Goal: Navigation & Orientation: Go to known website

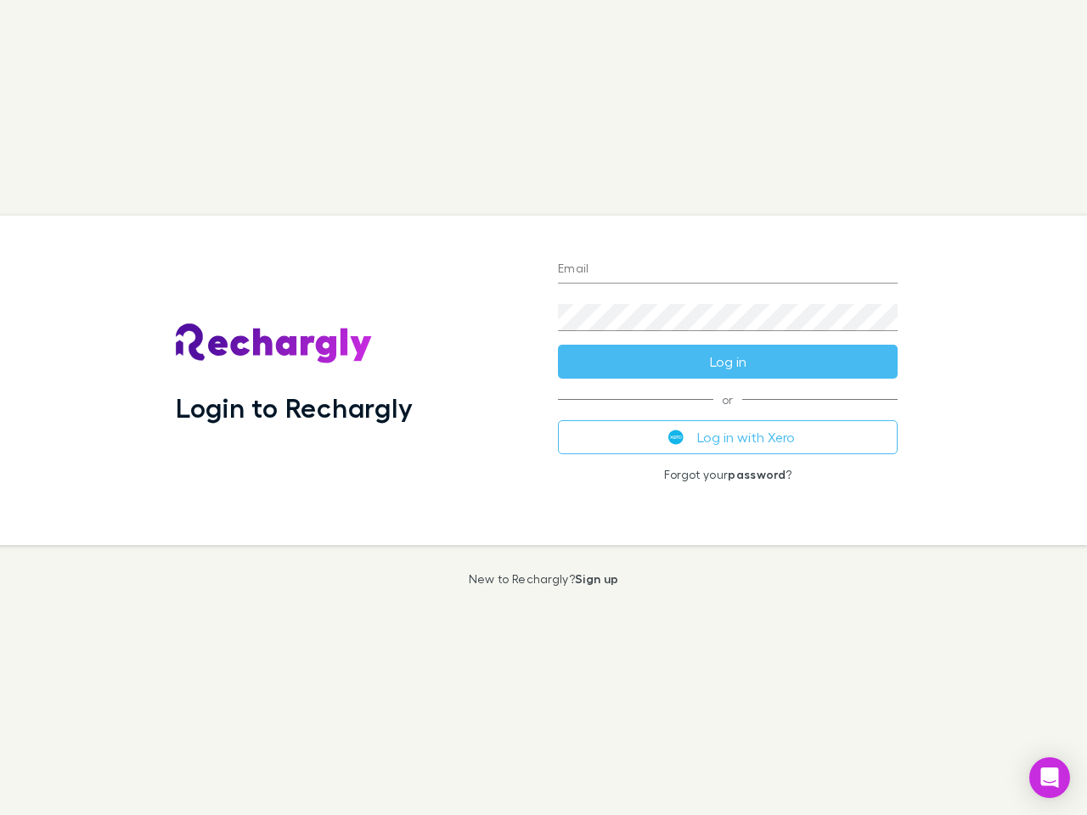
click at [544, 408] on div "Login to Rechargly" at bounding box center [353, 381] width 382 height 330
click at [728, 270] on input "Email" at bounding box center [728, 269] width 340 height 27
click at [728, 362] on form "Email Password Log in" at bounding box center [728, 311] width 340 height 136
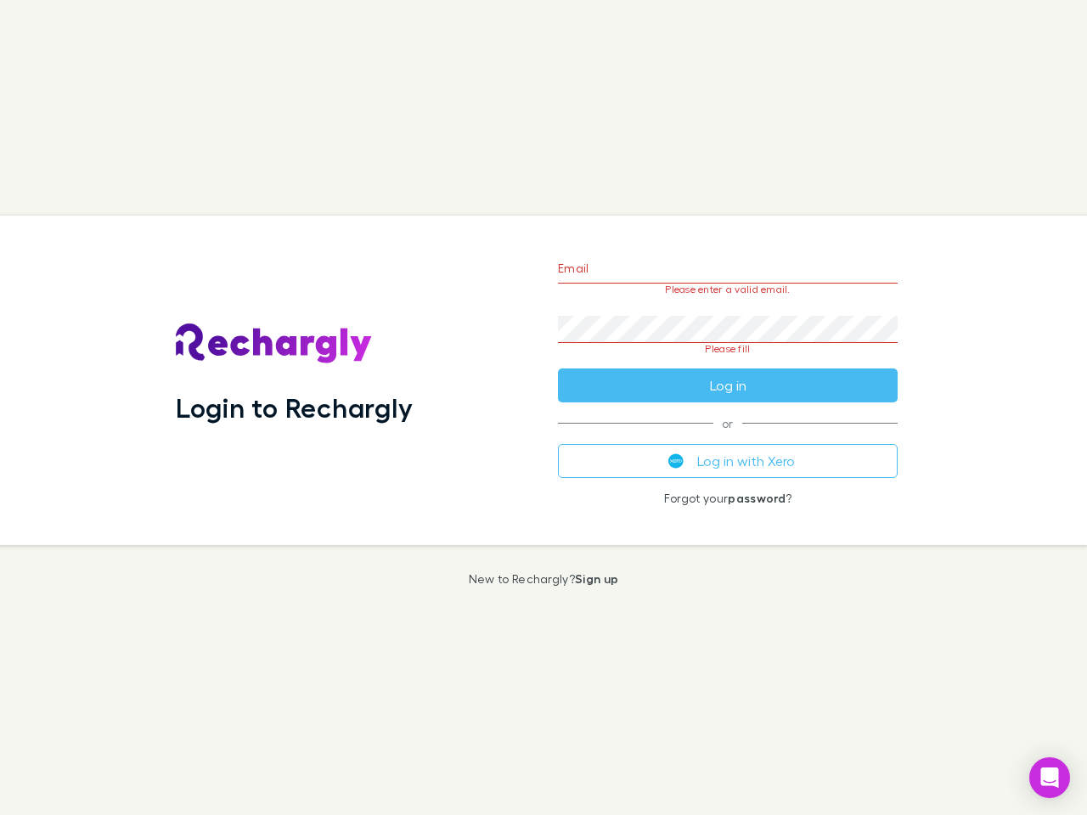
click at [728, 437] on div "Email Please enter a valid email. Password Please fill Log in or Log in with Xe…" at bounding box center [727, 381] width 367 height 330
click at [1050, 778] on icon "Open Intercom Messenger" at bounding box center [1050, 778] width 18 height 20
